Goal: Find specific page/section: Find specific page/section

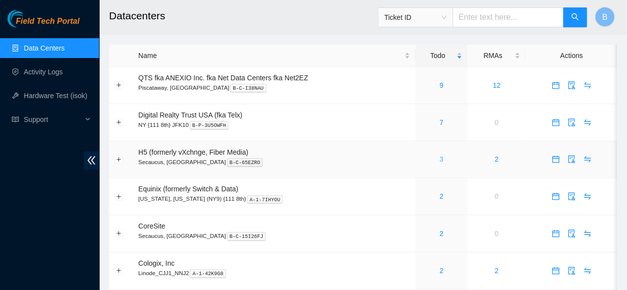
click at [439, 159] on link "3" at bounding box center [441, 159] width 4 height 8
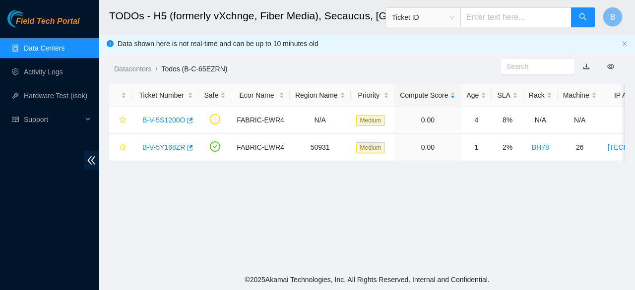
click at [19, 13] on img at bounding box center [28, 18] width 43 height 17
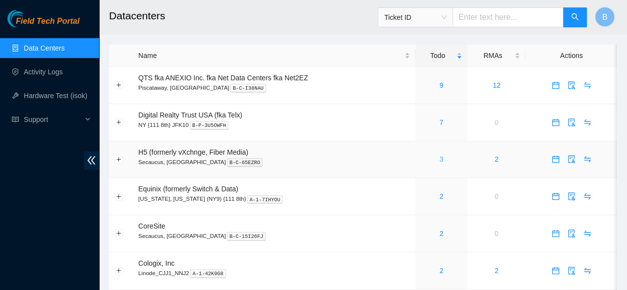
click at [442, 162] on link "3" at bounding box center [441, 159] width 4 height 8
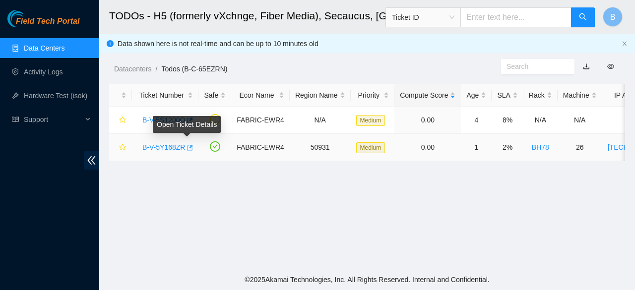
click at [189, 144] on icon "button" at bounding box center [188, 147] width 7 height 7
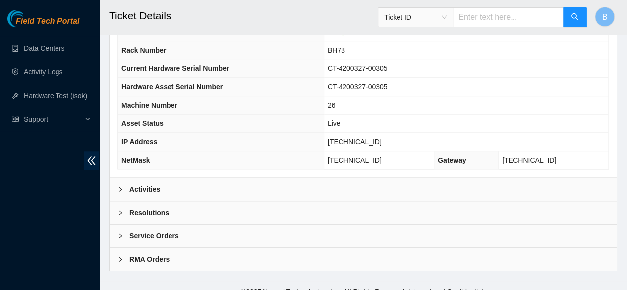
scroll to position [370, 0]
click at [136, 195] on b "Activities" at bounding box center [144, 190] width 31 height 11
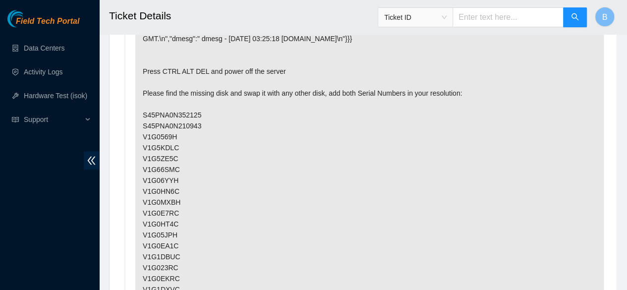
scroll to position [629, 0]
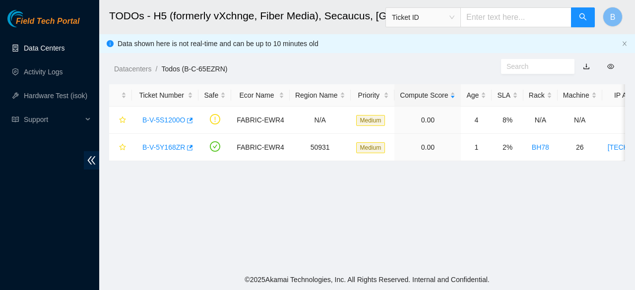
click at [46, 52] on link "Data Centers" at bounding box center [44, 48] width 41 height 8
